Goal: Information Seeking & Learning: Find specific fact

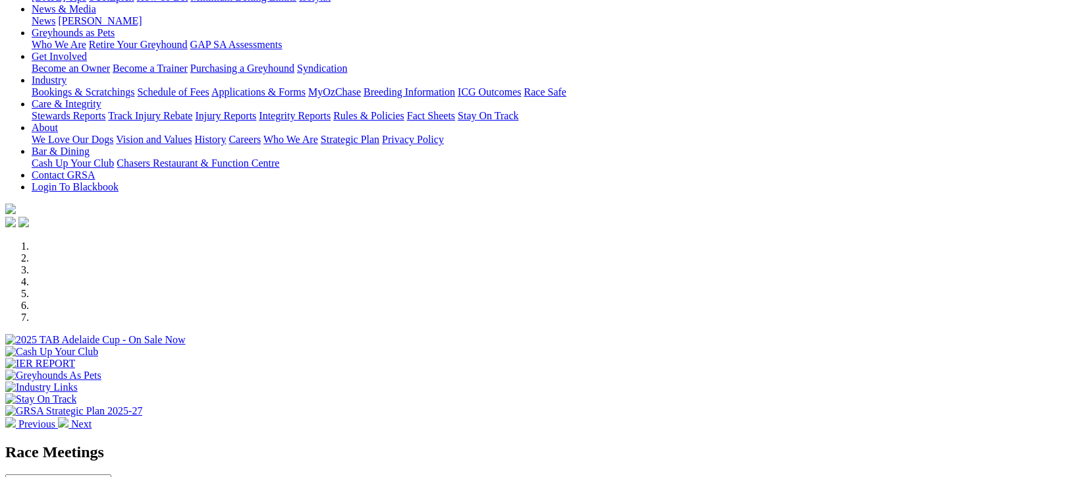
scroll to position [263, 0]
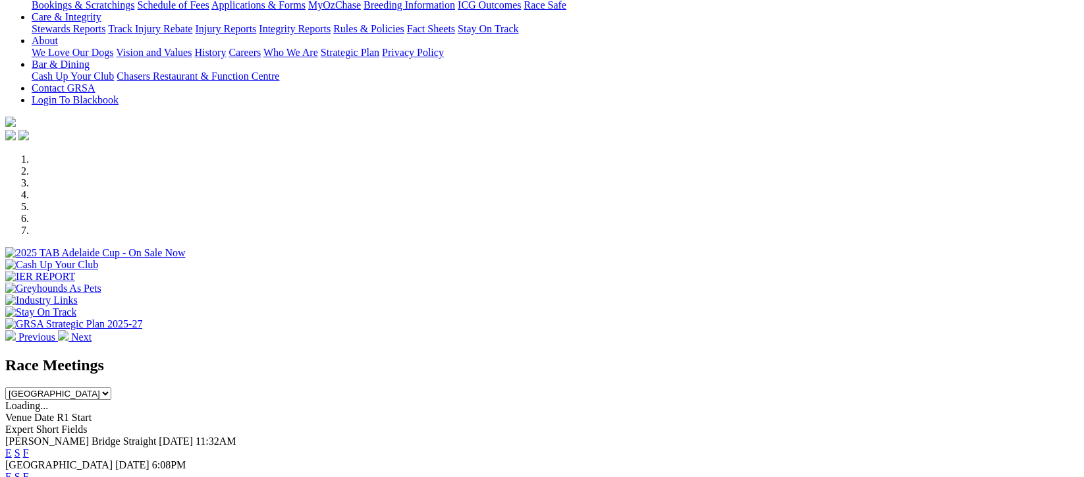
click at [29, 471] on link "F" at bounding box center [26, 476] width 6 height 11
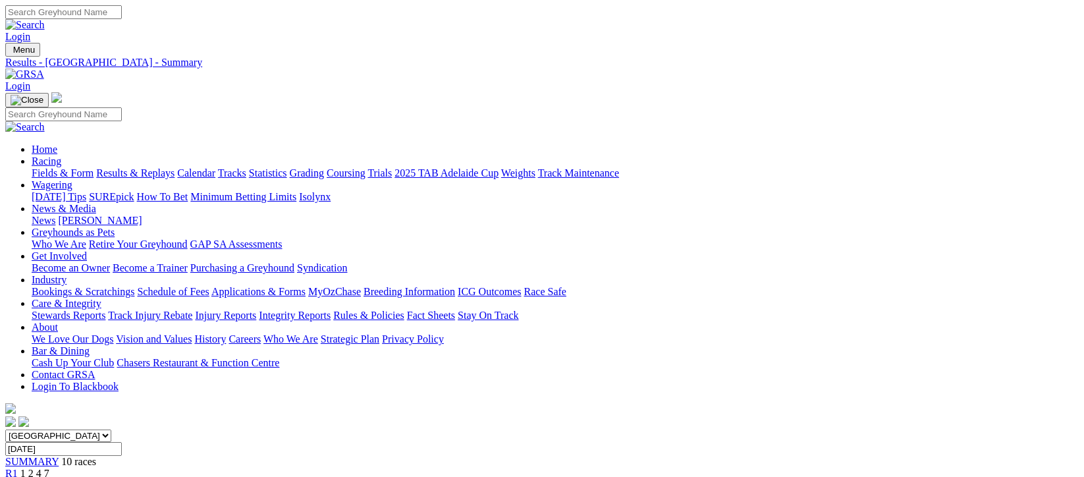
click at [81, 167] on link "Fields & Form" at bounding box center [63, 172] width 62 height 11
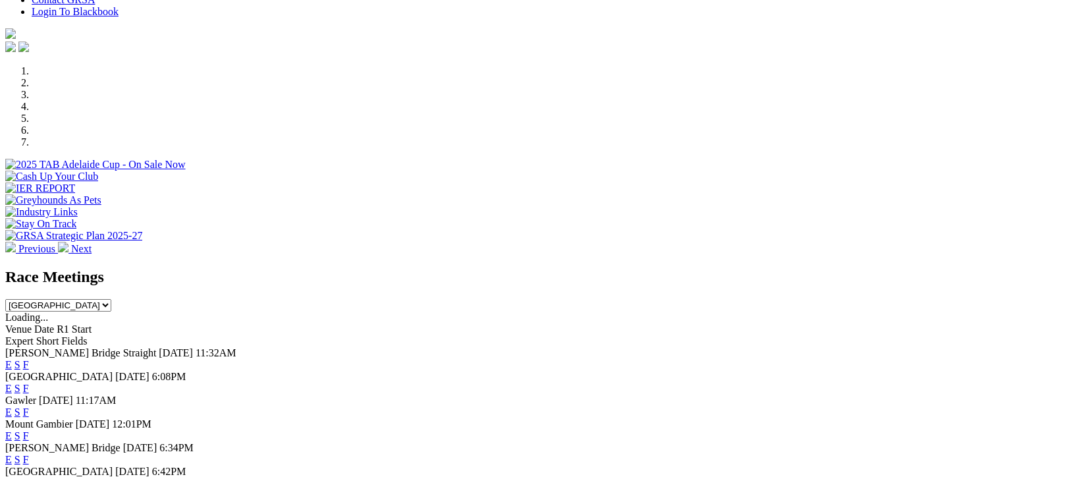
scroll to position [527, 0]
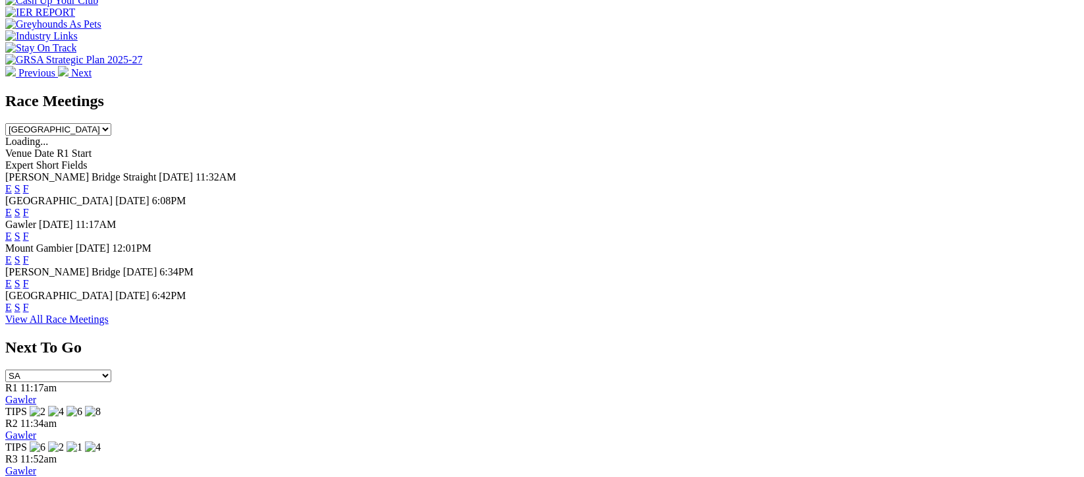
click at [109, 325] on link "View All Race Meetings" at bounding box center [56, 318] width 103 height 11
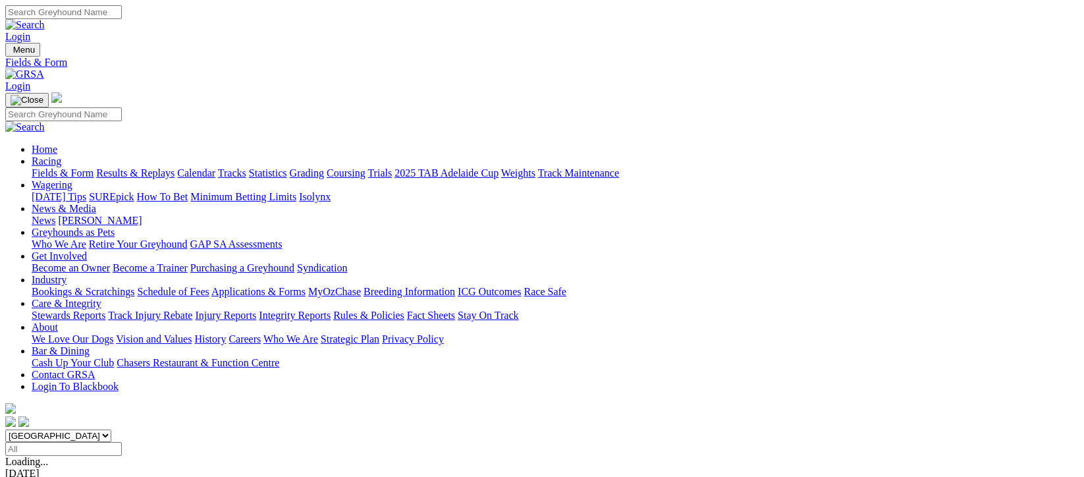
click at [122, 442] on input "Select date" at bounding box center [63, 449] width 117 height 14
type input "Yesterday, 6 Oct 2025"
click at [159, 167] on link "Results & Replays" at bounding box center [135, 172] width 78 height 11
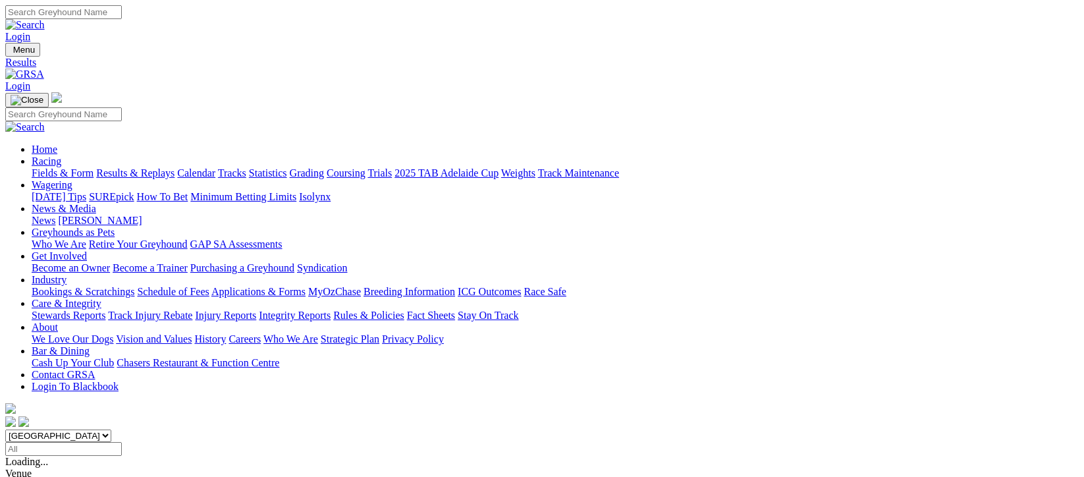
drag, startPoint x: 695, startPoint y: 43, endPoint x: 606, endPoint y: 86, distance: 98.7
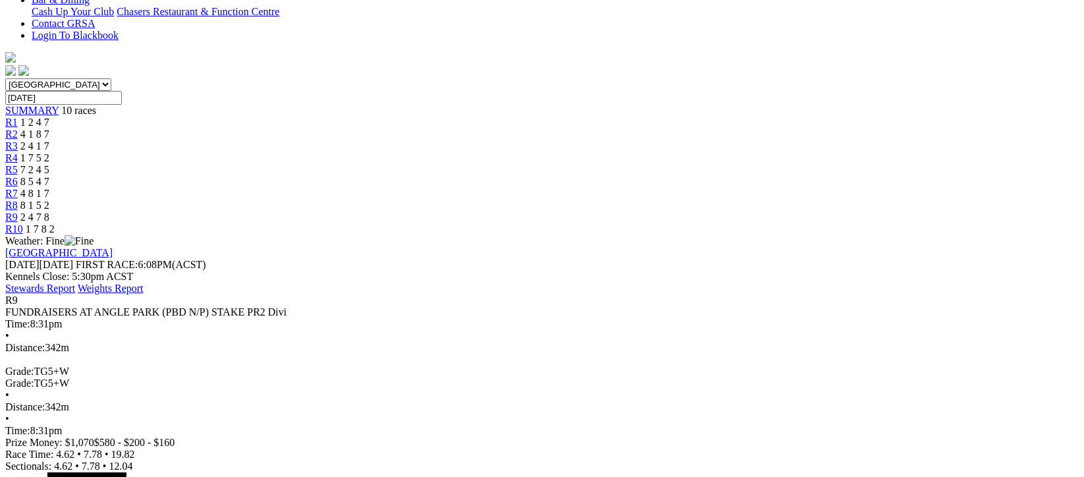
scroll to position [88, 0]
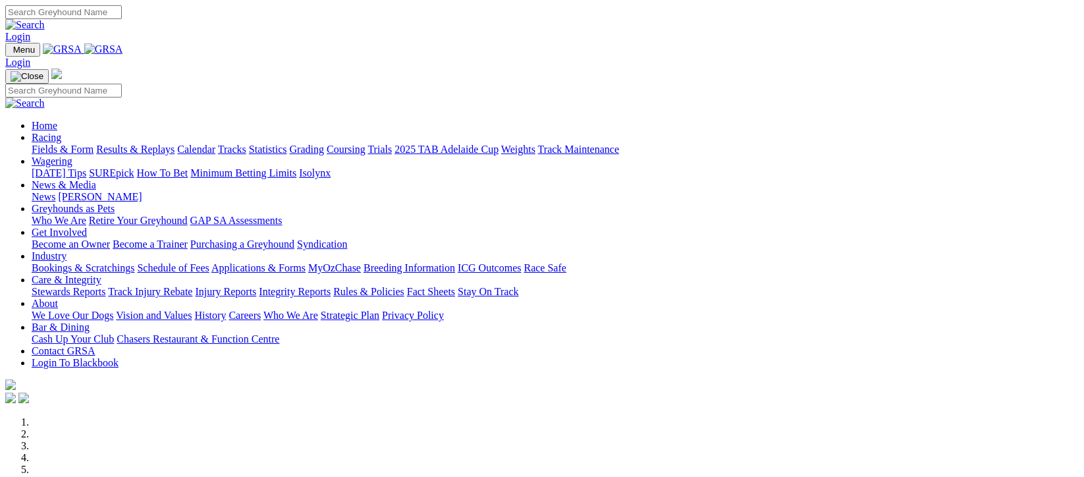
scroll to position [527, 0]
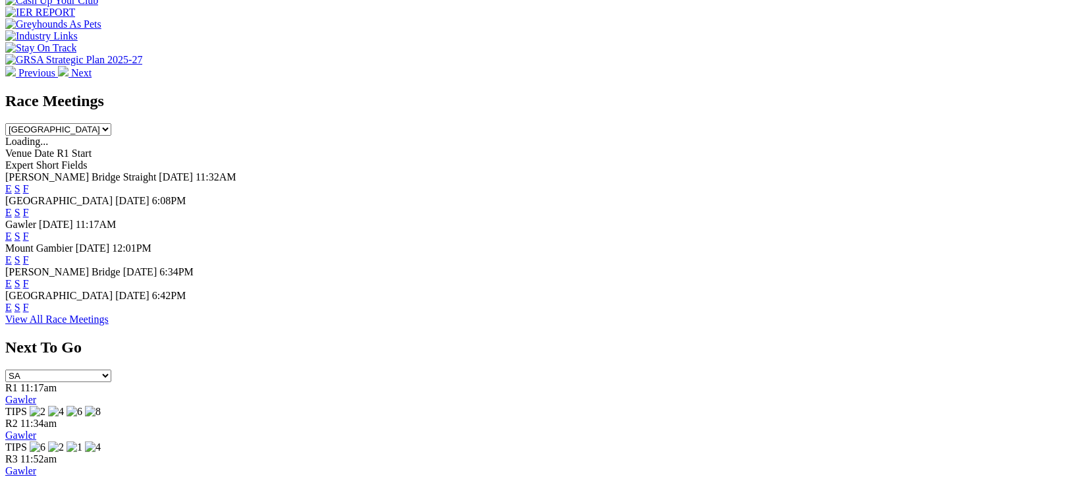
click at [109, 325] on link "View All Race Meetings" at bounding box center [56, 318] width 103 height 11
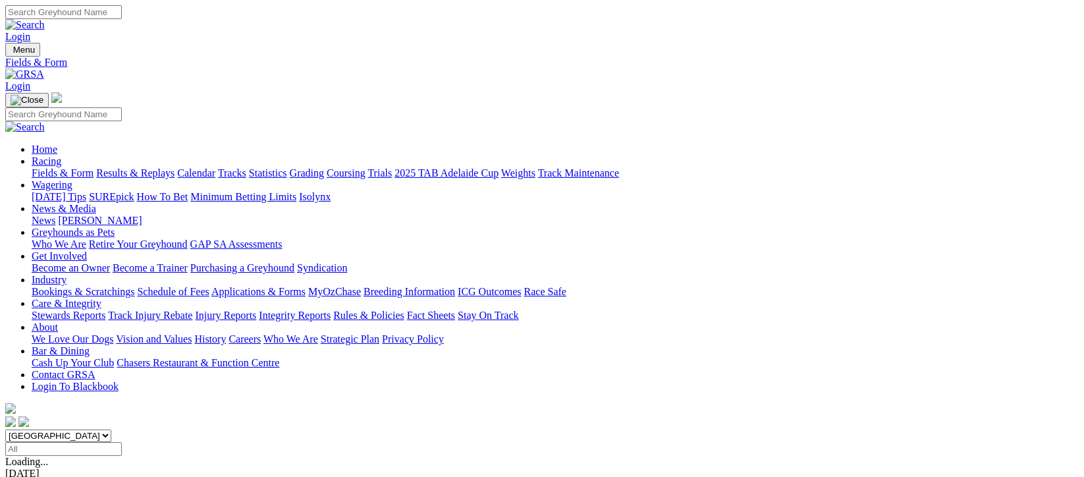
click at [122, 442] on input "Select date" at bounding box center [63, 449] width 117 height 14
type input "Yesterday, 6 Oct 2025"
click at [170, 167] on link "Results & Replays" at bounding box center [135, 172] width 78 height 11
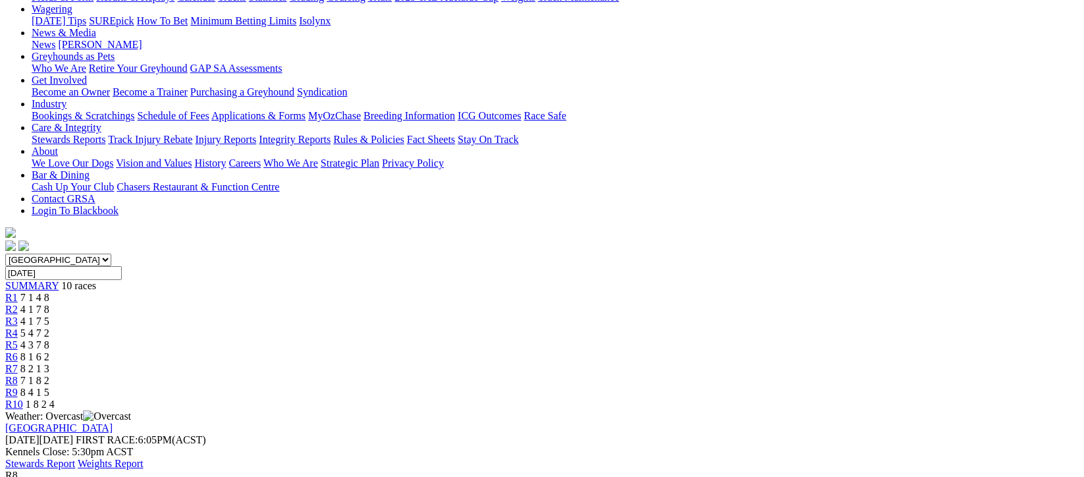
scroll to position [263, 0]
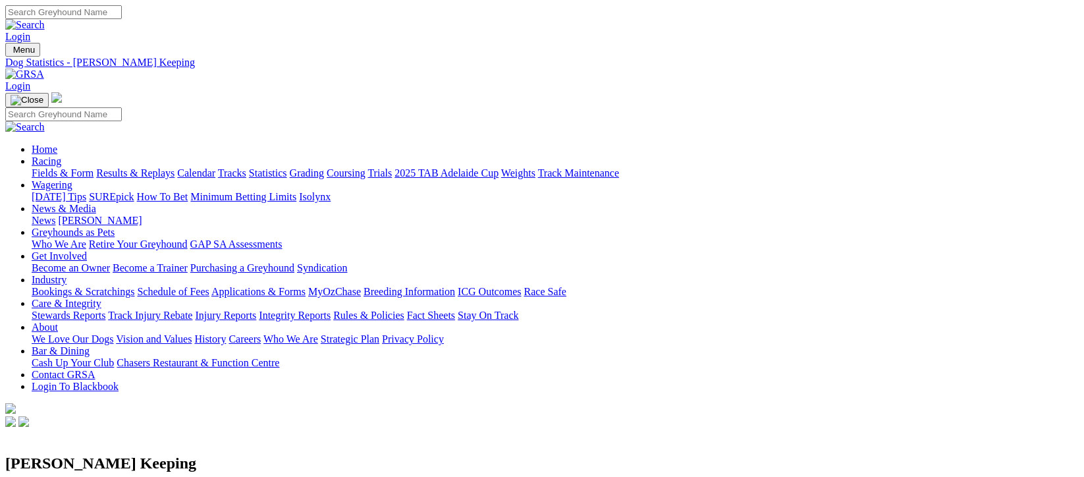
scroll to position [88, 0]
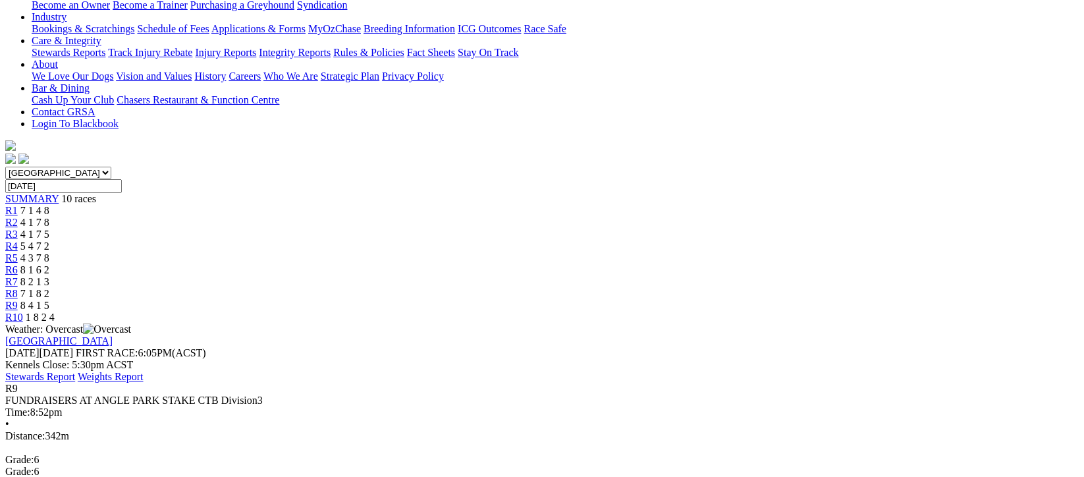
scroll to position [351, 0]
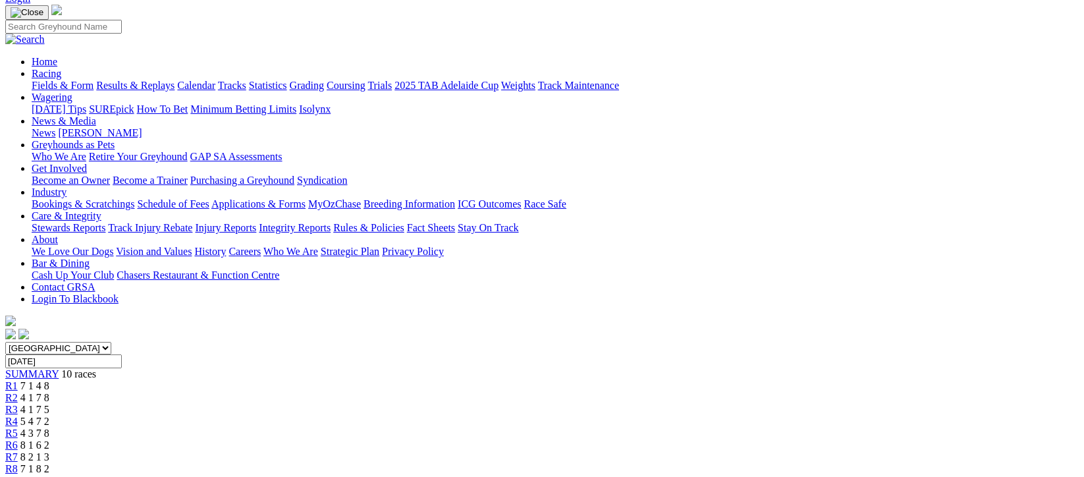
scroll to position [176, 0]
